Goal: Task Accomplishment & Management: Complete application form

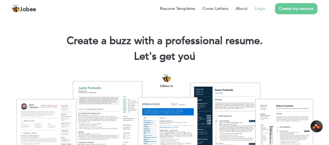
click at [258, 10] on link "Login" at bounding box center [260, 8] width 11 height 6
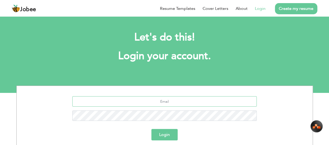
click at [166, 100] on input "text" at bounding box center [164, 102] width 185 height 10
type input "hassanraza2486@gmail.com"
click at [171, 135] on button "Login" at bounding box center [164, 134] width 26 height 11
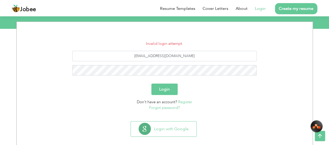
scroll to position [71, 0]
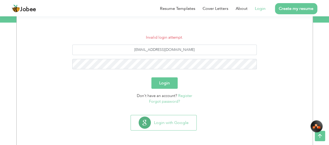
click at [171, 101] on link "Forgot password?" at bounding box center [164, 101] width 31 height 5
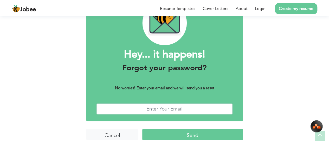
scroll to position [39, 0]
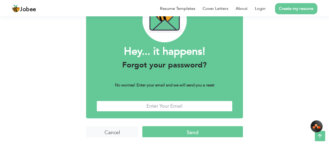
click at [167, 104] on input "text" at bounding box center [165, 106] width 136 height 11
type input "[EMAIL_ADDRESS][DOMAIN_NAME]"
click at [193, 131] on input "Send" at bounding box center [192, 131] width 101 height 11
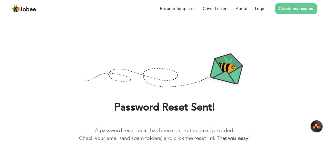
scroll to position [29, 0]
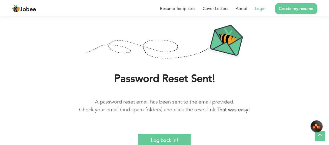
click at [261, 9] on link "Login" at bounding box center [260, 8] width 11 height 6
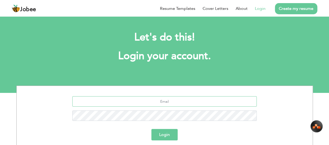
click at [160, 101] on input "text" at bounding box center [164, 102] width 185 height 10
type input "hassanraza2486@gmail.com"
click at [164, 132] on button "Login" at bounding box center [164, 134] width 26 height 11
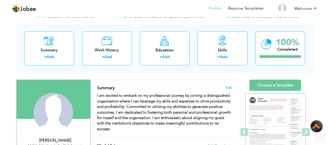
scroll to position [26, 0]
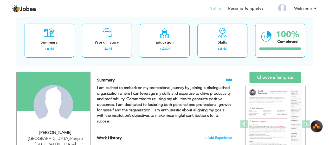
click at [229, 80] on span "Edit" at bounding box center [229, 80] width 6 height 4
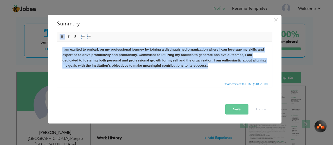
drag, startPoint x: 61, startPoint y: 49, endPoint x: 215, endPoint y: 67, distance: 154.6
click at [215, 67] on html "I am excited to embark on my professional journey by joining a distinguished or…" at bounding box center [164, 58] width 215 height 32
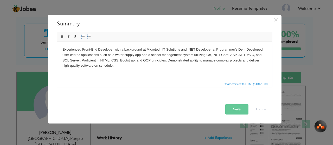
click at [234, 109] on button "Save" at bounding box center [236, 109] width 23 height 10
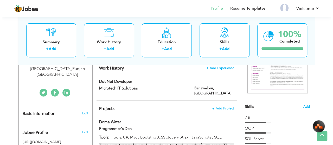
scroll to position [104, 0]
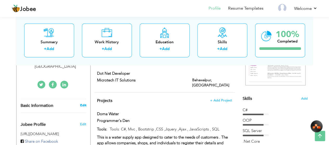
click at [81, 103] on link "Edit" at bounding box center [83, 105] width 6 height 5
type input "Hassan"
type input "Raza"
type input "03087293939"
select select "number:166"
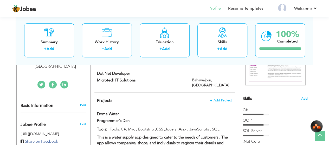
type input "[GEOGRAPHIC_DATA]"
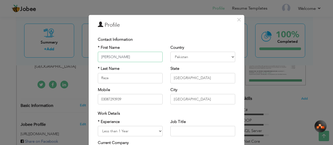
scroll to position [26, 0]
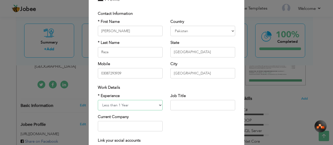
click at [155, 105] on select "Entry Level Less than 1 Year 1 Year 2 Years 3 Years 4 Years 5 Years 6 Years 7 Y…" at bounding box center [130, 105] width 65 height 10
select select "number:3"
click at [98, 100] on select "Entry Level Less than 1 Year 1 Year 2 Years 3 Years 4 Years 5 Years 6 Years 7 Y…" at bounding box center [130, 105] width 65 height 10
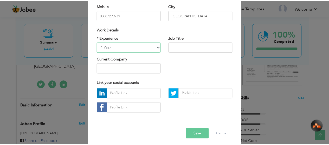
scroll to position [87, 0]
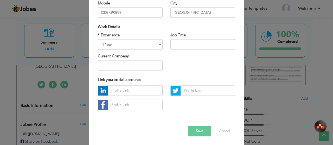
click at [197, 131] on button "Save" at bounding box center [199, 131] width 23 height 10
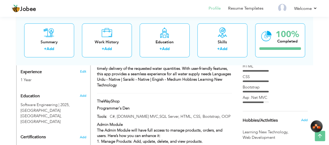
scroll to position [182, 0]
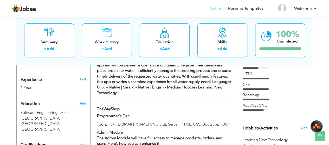
click at [81, 102] on span "Add" at bounding box center [82, 104] width 7 height 5
radio input "true"
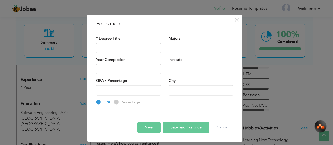
click at [64, 84] on div "× Education * Degree Title Majors Year Completion Institute GPA" at bounding box center [166, 72] width 333 height 145
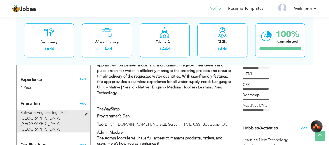
click at [51, 110] on span "Software Engineering | 2025," at bounding box center [45, 112] width 49 height 5
type input "Software Engineering"
type input "2025"
type input "Islamia University Bahawalpur"
type input "3.07"
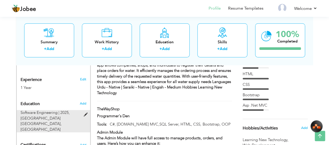
type input "Bahawalpur"
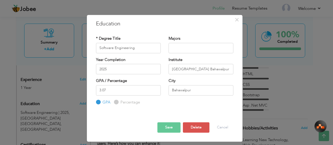
click at [168, 129] on button "Save" at bounding box center [168, 128] width 23 height 10
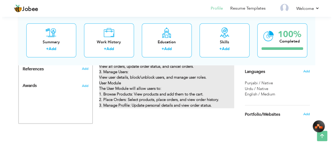
scroll to position [250, 0]
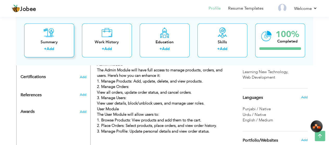
click at [60, 45] on div "Summary + Add" at bounding box center [49, 40] width 50 height 34
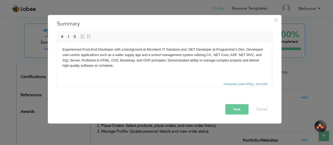
click at [227, 107] on button "Save" at bounding box center [236, 109] width 23 height 10
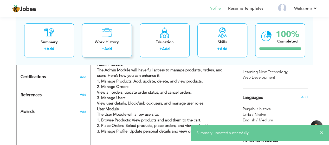
click at [105, 41] on div "Work History" at bounding box center [107, 42] width 42 height 5
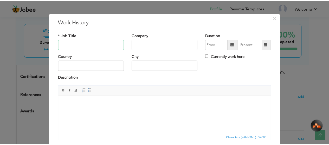
scroll to position [0, 0]
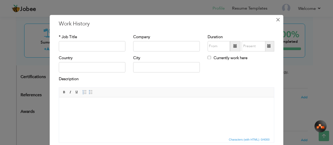
click at [276, 18] on span "×" at bounding box center [278, 19] width 4 height 9
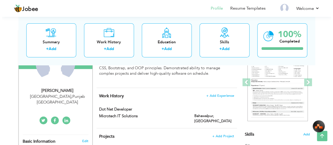
scroll to position [94, 0]
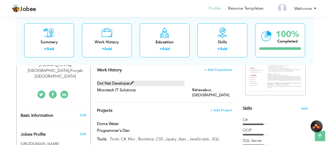
click at [159, 83] on label "Dot Net Developer" at bounding box center [140, 83] width 87 height 5
type input "Dot Net Developer"
type input "Microtech IT Solutions"
type input "[GEOGRAPHIC_DATA]"
type input "Bahawalpur"
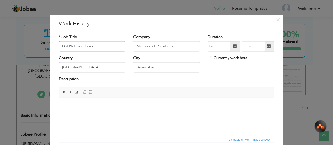
click at [100, 47] on input "Dot Net Developer" at bounding box center [92, 46] width 67 height 10
type input "D"
type input "front-end developer"
click at [235, 47] on span at bounding box center [235, 47] width 4 height 4
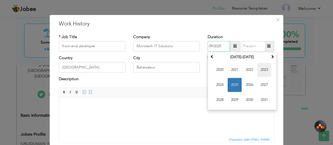
click at [261, 71] on span "2023" at bounding box center [264, 70] width 14 height 14
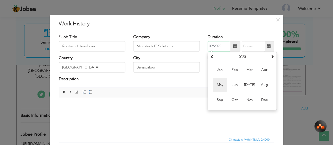
click at [221, 85] on span "May" at bounding box center [220, 85] width 14 height 14
type input "05/2023"
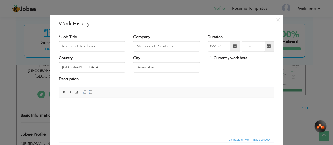
click at [268, 49] on span at bounding box center [269, 46] width 10 height 10
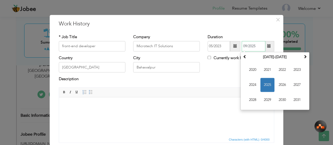
click at [252, 83] on span "2024" at bounding box center [253, 85] width 14 height 14
click at [255, 85] on span "May" at bounding box center [253, 85] width 14 height 14
type input "05/2024"
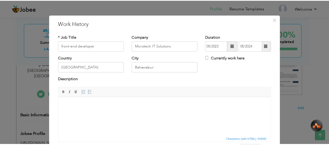
scroll to position [39, 0]
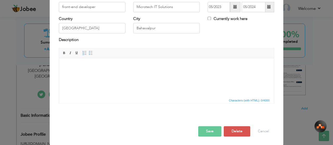
click at [212, 130] on button "Save" at bounding box center [209, 131] width 23 height 10
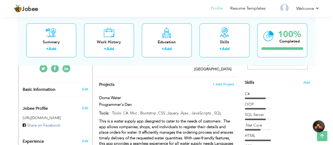
scroll to position [94, 0]
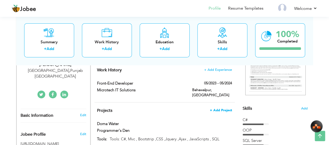
click at [215, 109] on span "+ Add Project" at bounding box center [221, 111] width 22 height 4
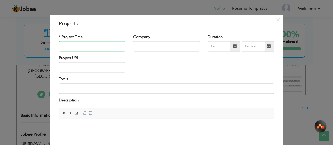
click at [92, 47] on input "text" at bounding box center [92, 46] width 67 height 10
click at [194, 116] on span "Editor toolbars Basic Styles Bold Italic Underline Paragraph Insert/Remove Numb…" at bounding box center [166, 114] width 215 height 10
click at [78, 48] on input "text" at bounding box center [92, 46] width 67 height 10
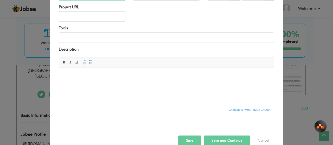
scroll to position [52, 0]
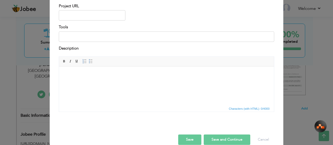
type input "school management system"
click at [74, 34] on input at bounding box center [166, 36] width 215 height 10
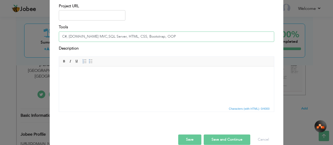
click at [155, 36] on input "C#, [DOMAIN_NAME] MVC,SQL Server, HTML, CSS, Bootstrap, OOP" at bounding box center [166, 36] width 215 height 10
click at [129, 37] on input "C#, [DOMAIN_NAME] MVC,SQL Server, HTML, CSS, Bootstrap, OOP" at bounding box center [166, 36] width 215 height 10
click at [107, 37] on input "C#, Asp.Net MVC,SQL Server, HTML, Bootstrap, OOP" at bounding box center [166, 36] width 215 height 10
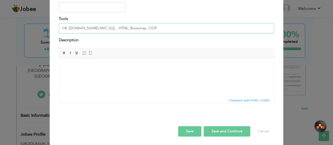
type input "C#, [DOMAIN_NAME] MVC,SQL , HTML, Bootstrap, OOP"
click at [114, 74] on html at bounding box center [166, 66] width 215 height 16
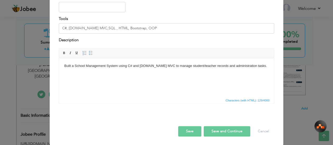
click at [162, 66] on body "Built a School Management System using C# and ASP.NET MVC to manage student/tea…" at bounding box center [166, 69] width 205 height 11
click at [217, 68] on body "Built a School Management System to manage student/teacher records and administ…" at bounding box center [166, 69] width 205 height 11
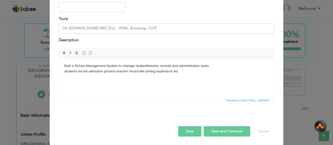
click at [191, 130] on button "Save" at bounding box center [189, 132] width 23 height 10
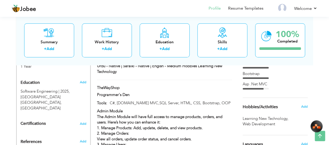
scroll to position [230, 0]
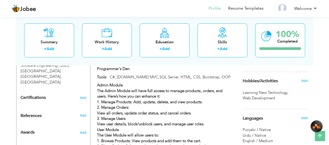
click at [276, 96] on span "Web Development ," at bounding box center [260, 98] width 34 height 5
click at [305, 80] on span "Add" at bounding box center [304, 81] width 7 height 5
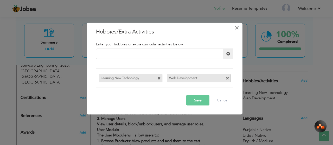
click at [237, 27] on span "×" at bounding box center [237, 27] width 4 height 9
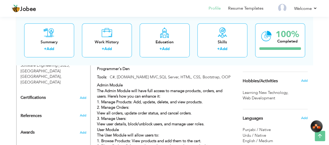
click at [268, 95] on span "Learning New Technology ," at bounding box center [266, 92] width 47 height 5
click at [303, 79] on span "Add" at bounding box center [304, 81] width 7 height 5
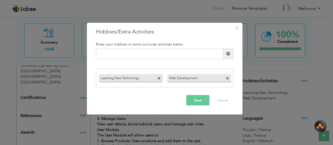
click at [227, 78] on span at bounding box center [227, 78] width 3 height 3
click at [160, 78] on span at bounding box center [158, 78] width 3 height 3
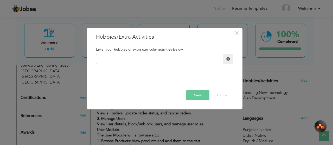
click at [130, 59] on input "text" at bounding box center [159, 59] width 127 height 10
click at [225, 60] on span at bounding box center [228, 59] width 10 height 10
type input "Cricket"
click at [230, 60] on span at bounding box center [228, 59] width 10 height 10
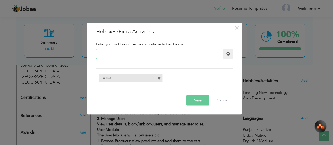
click at [153, 55] on input "text" at bounding box center [159, 54] width 127 height 10
type input "volleyball"
click at [228, 54] on span at bounding box center [228, 54] width 4 height 4
click at [166, 55] on input "text" at bounding box center [159, 54] width 127 height 10
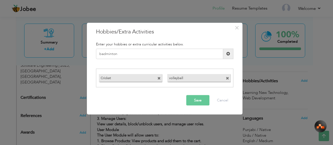
click at [170, 78] on label "volleyball" at bounding box center [194, 77] width 54 height 7
click at [229, 78] on span at bounding box center [227, 78] width 3 height 3
click at [188, 55] on input "badminton" at bounding box center [159, 54] width 127 height 10
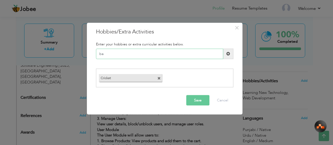
type input "b"
type input "Volleyball"
click at [229, 53] on span at bounding box center [228, 54] width 4 height 4
click at [143, 54] on input "text" at bounding box center [159, 54] width 127 height 10
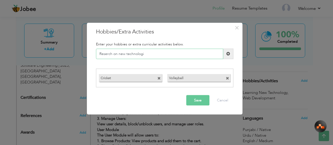
click at [151, 55] on input "Reserch on new technologi" at bounding box center [159, 54] width 127 height 10
type input "Reserch on new technology"
click at [226, 52] on span at bounding box center [228, 54] width 10 height 10
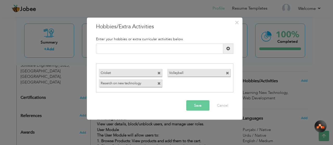
click at [195, 106] on button "Save" at bounding box center [197, 106] width 23 height 10
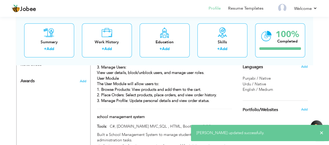
scroll to position [282, 0]
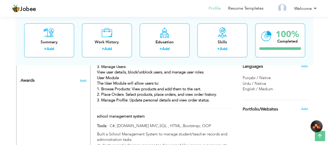
click at [273, 78] on div "Punjabi / Native" at bounding box center [275, 77] width 65 height 5
click at [307, 65] on span "Add" at bounding box center [304, 66] width 7 height 5
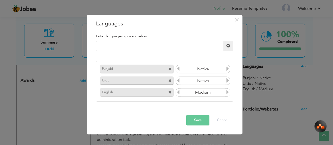
click at [226, 69] on icon at bounding box center [227, 69] width 5 height 5
click at [177, 71] on icon at bounding box center [178, 69] width 5 height 5
click at [179, 70] on icon at bounding box center [178, 69] width 5 height 5
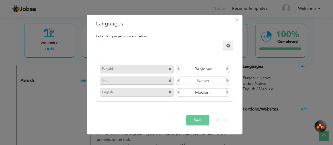
click at [227, 70] on icon at bounding box center [227, 69] width 5 height 5
click at [177, 92] on icon at bounding box center [178, 92] width 5 height 5
click at [228, 93] on icon at bounding box center [227, 92] width 5 height 5
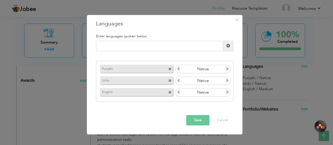
click at [178, 93] on icon at bounding box center [178, 92] width 5 height 5
click at [203, 118] on button "Save" at bounding box center [197, 120] width 23 height 10
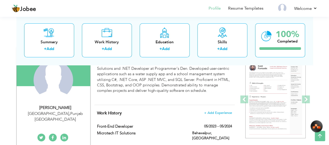
scroll to position [0, 0]
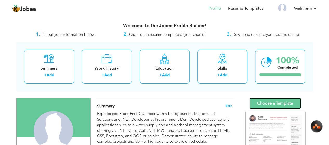
click at [276, 103] on link "Choose a Template" at bounding box center [276, 103] width 52 height 11
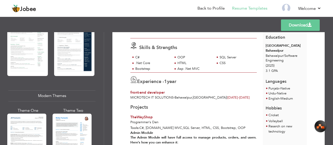
scroll to position [94, 0]
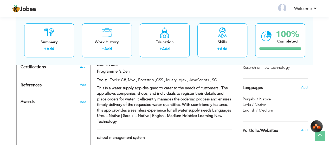
scroll to position [234, 0]
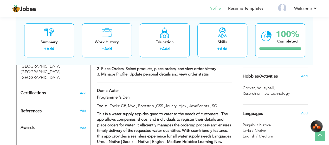
click at [294, 79] on div "Hobbies/Activities" at bounding box center [269, 76] width 61 height 10
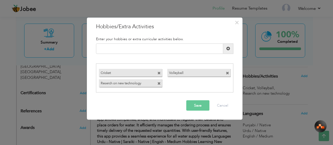
click at [141, 83] on label "Reserch on new technology" at bounding box center [126, 83] width 54 height 7
click at [160, 85] on span at bounding box center [158, 83] width 3 height 3
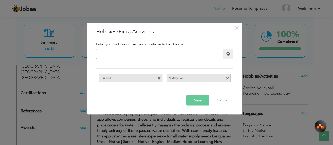
click at [153, 55] on input "text" at bounding box center [159, 54] width 127 height 10
type input "0"
type input "Research new technologies"
click at [228, 55] on span at bounding box center [228, 54] width 4 height 4
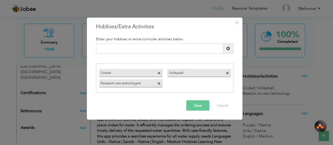
click at [200, 104] on button "Save" at bounding box center [197, 106] width 23 height 10
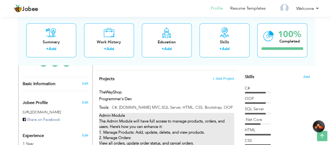
scroll to position [125, 0]
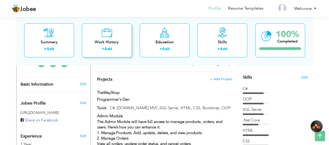
click at [119, 52] on div "+ Add" at bounding box center [107, 50] width 42 height 7
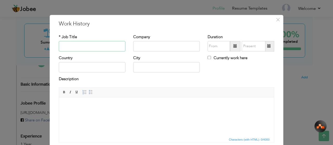
click at [88, 46] on input "text" at bounding box center [92, 46] width 67 height 10
type input "Civil Draftsman Autocad"
click at [136, 46] on input "text" at bounding box center [166, 46] width 67 height 10
type input "punjab skills development fund(PSDF)"
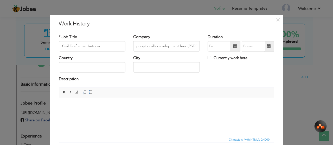
click at [234, 49] on span at bounding box center [235, 46] width 10 height 10
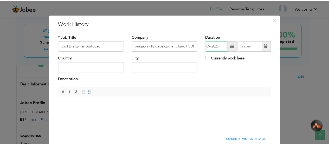
scroll to position [0, 0]
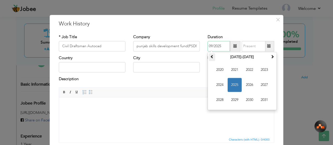
click at [211, 57] on span at bounding box center [212, 57] width 4 height 4
click at [263, 84] on span "2017" at bounding box center [264, 85] width 14 height 14
click at [234, 99] on span "Oct" at bounding box center [235, 100] width 14 height 14
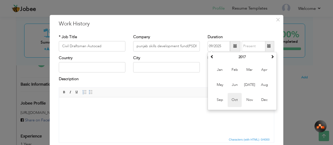
type input "10/2017"
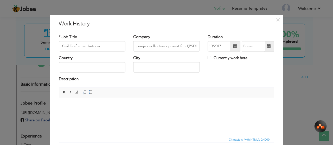
click at [268, 47] on span at bounding box center [269, 47] width 4 height 4
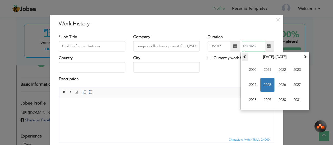
click at [244, 57] on span at bounding box center [245, 57] width 4 height 4
click at [254, 99] on span "2018" at bounding box center [253, 100] width 14 height 14
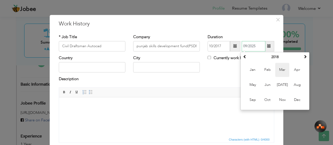
click at [278, 71] on span "Mar" at bounding box center [282, 70] width 14 height 14
type input "03/2018"
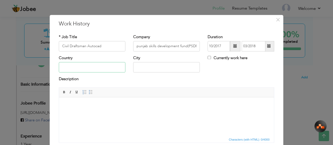
click at [91, 67] on input "text" at bounding box center [92, 67] width 67 height 10
click at [179, 1] on div "× Work History * Job Title Civil Draftsman Autocad Company punjab skills develo…" at bounding box center [166, 72] width 333 height 145
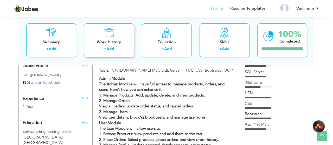
scroll to position [151, 0]
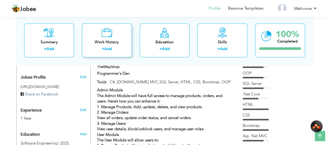
click at [122, 38] on div "Work History + Add" at bounding box center [107, 40] width 50 height 34
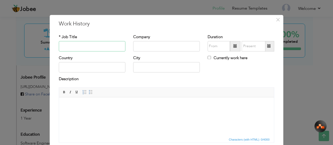
click at [99, 45] on input "text" at bounding box center [92, 46] width 67 height 10
click at [164, 7] on div "× Work History * Job Title Company Duration Currently work here Country" at bounding box center [166, 72] width 333 height 145
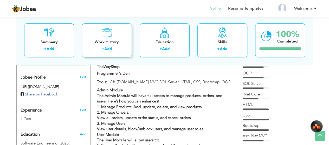
click at [119, 40] on div "Work History" at bounding box center [107, 42] width 42 height 5
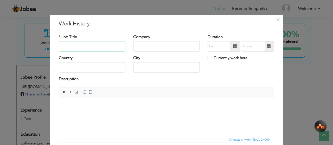
click at [94, 47] on input "text" at bounding box center [92, 46] width 67 height 10
type input "C"
type input "Civil Draftsman Autocad"
click at [135, 46] on input "text" at bounding box center [166, 46] width 67 height 10
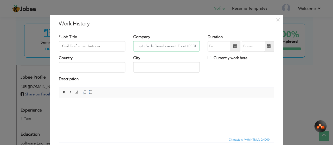
type input "Punjab Skills Development Fund (PSDF)"
click at [234, 45] on span at bounding box center [235, 47] width 4 height 4
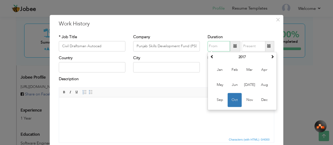
click at [234, 100] on span "Oct" at bounding box center [235, 100] width 14 height 14
type input "10/2017"
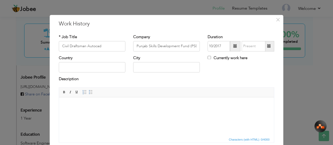
click at [268, 48] on span at bounding box center [269, 47] width 4 height 4
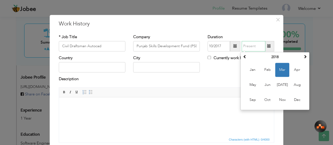
click at [280, 68] on span "Mar" at bounding box center [282, 70] width 14 height 14
type input "03/2018"
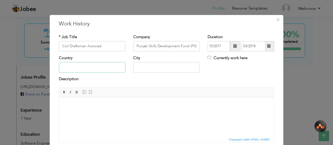
click at [81, 67] on input "text" at bounding box center [92, 67] width 67 height 10
type input "[GEOGRAPHIC_DATA]"
click at [141, 66] on input "text" at bounding box center [166, 67] width 67 height 10
type input "[GEOGRAPHIC_DATA]"
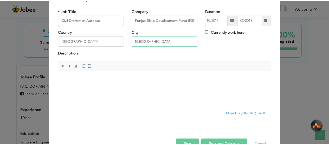
scroll to position [39, 0]
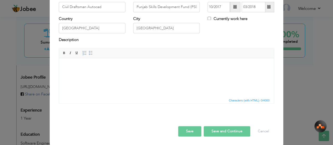
click at [186, 131] on button "Save" at bounding box center [189, 131] width 23 height 10
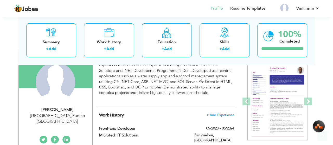
scroll to position [52, 0]
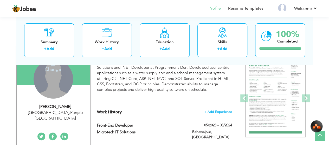
click at [58, 94] on div "Change Remove" at bounding box center [54, 79] width 40 height 40
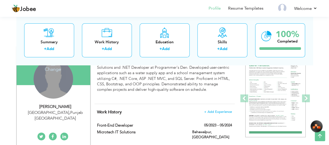
click at [50, 85] on div "Change Remove" at bounding box center [54, 79] width 40 height 40
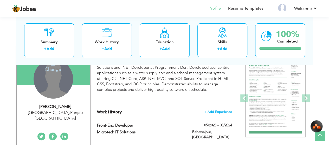
drag, startPoint x: 50, startPoint y: 84, endPoint x: 44, endPoint y: 74, distance: 12.4
click at [45, 77] on div "Change Remove" at bounding box center [54, 79] width 40 height 40
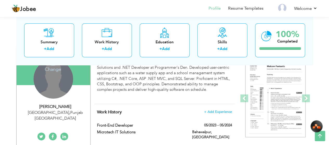
click at [46, 69] on h4 "Change" at bounding box center [52, 66] width 37 height 12
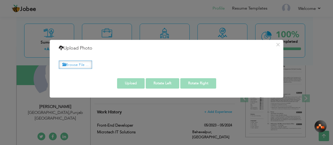
click at [82, 64] on label "Browse File ..." at bounding box center [75, 65] width 33 height 8
click at [0, 0] on input "Browse File ..." at bounding box center [0, 0] width 0 height 0
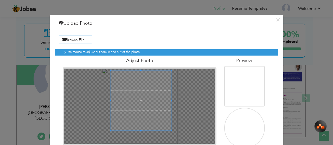
click at [143, 77] on span at bounding box center [141, 101] width 61 height 61
click at [235, 119] on img at bounding box center [244, 132] width 51 height 51
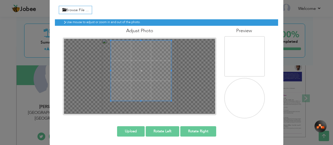
scroll to position [30, 0]
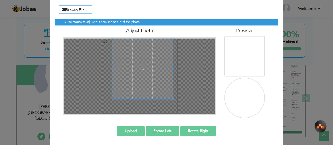
click at [155, 44] on span at bounding box center [142, 69] width 61 height 61
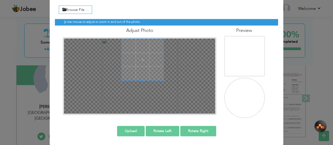
click at [138, 74] on div at bounding box center [143, 60] width 42 height 42
click at [156, 58] on div at bounding box center [143, 60] width 42 height 42
click at [138, 130] on button "Upload" at bounding box center [131, 131] width 28 height 10
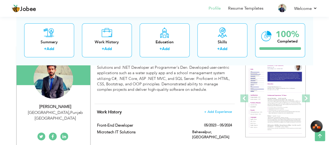
scroll to position [0, 0]
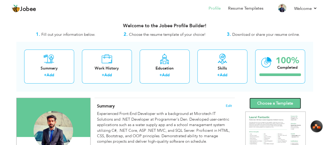
click at [270, 102] on link "Choose a Template" at bounding box center [276, 103] width 52 height 11
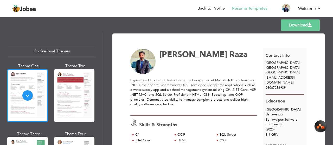
click at [302, 24] on link "Download" at bounding box center [300, 25] width 39 height 11
click at [307, 22] on link "Download" at bounding box center [300, 25] width 39 height 11
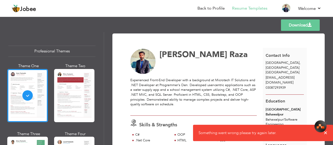
click at [307, 22] on link "Download" at bounding box center [300, 25] width 39 height 11
click at [296, 26] on link "Download" at bounding box center [300, 25] width 39 height 11
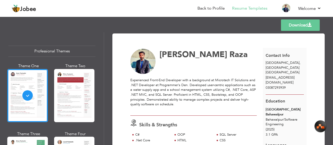
click at [222, 25] on div "Templates Download" at bounding box center [166, 25] width 333 height 17
drag, startPoint x: 288, startPoint y: 25, endPoint x: 293, endPoint y: 26, distance: 5.1
click at [293, 26] on link "Download" at bounding box center [300, 25] width 39 height 11
click at [303, 24] on link "Download" at bounding box center [300, 25] width 39 height 11
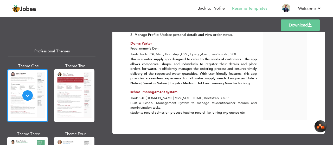
scroll to position [257, 0]
click at [310, 25] on span at bounding box center [310, 25] width 4 height 4
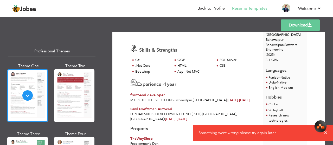
scroll to position [0, 0]
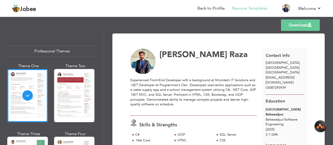
click at [311, 24] on span at bounding box center [310, 25] width 4 height 4
